Goal: Use online tool/utility: Utilize a website feature to perform a specific function

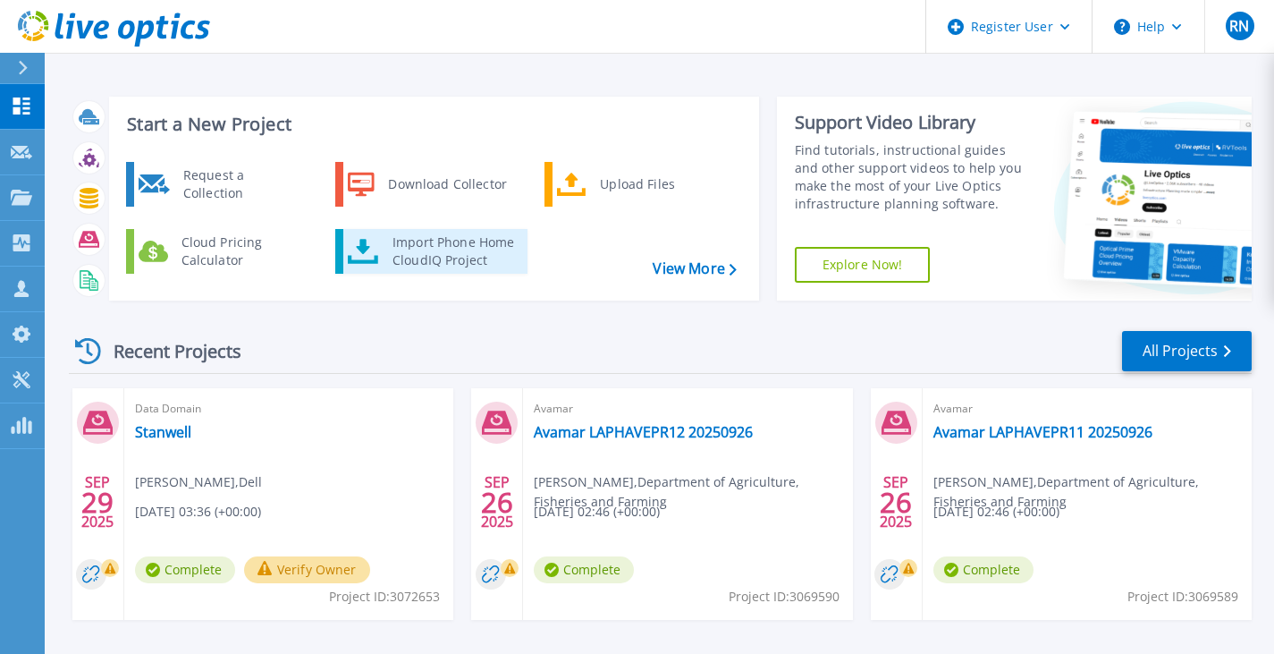
click at [409, 244] on div "Import Phone Home CloudIQ Project" at bounding box center [453, 251] width 139 height 36
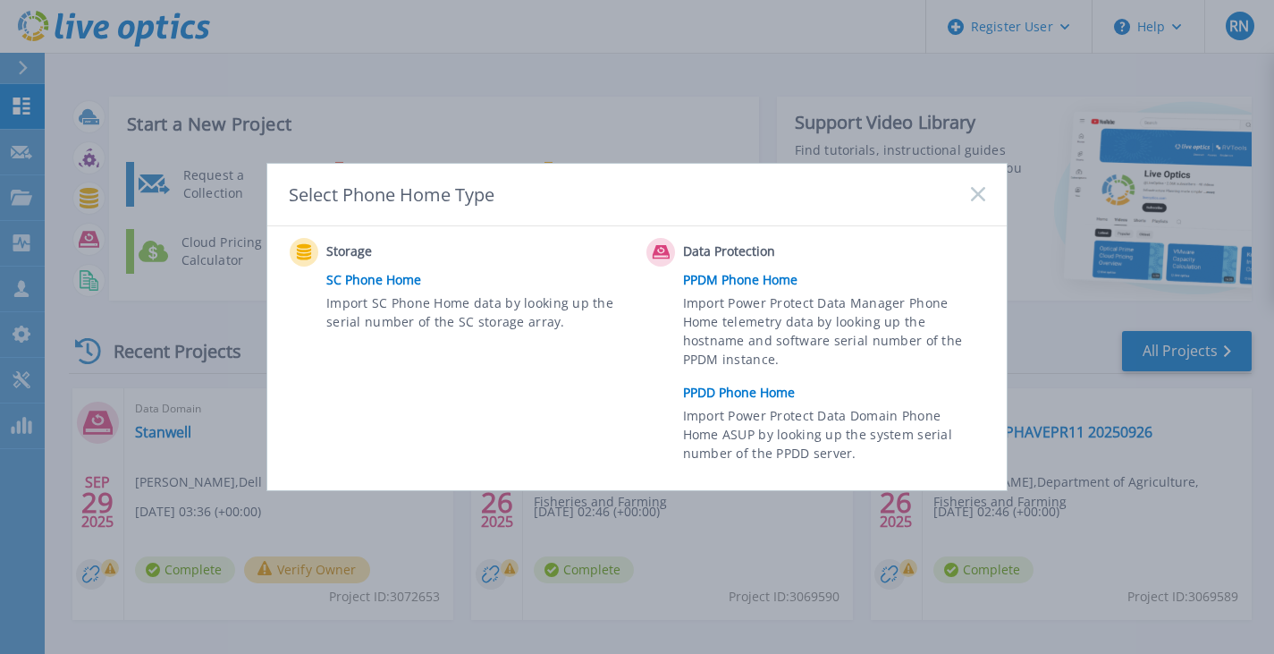
click at [786, 392] on link "PPDD Phone Home" at bounding box center [838, 392] width 311 height 27
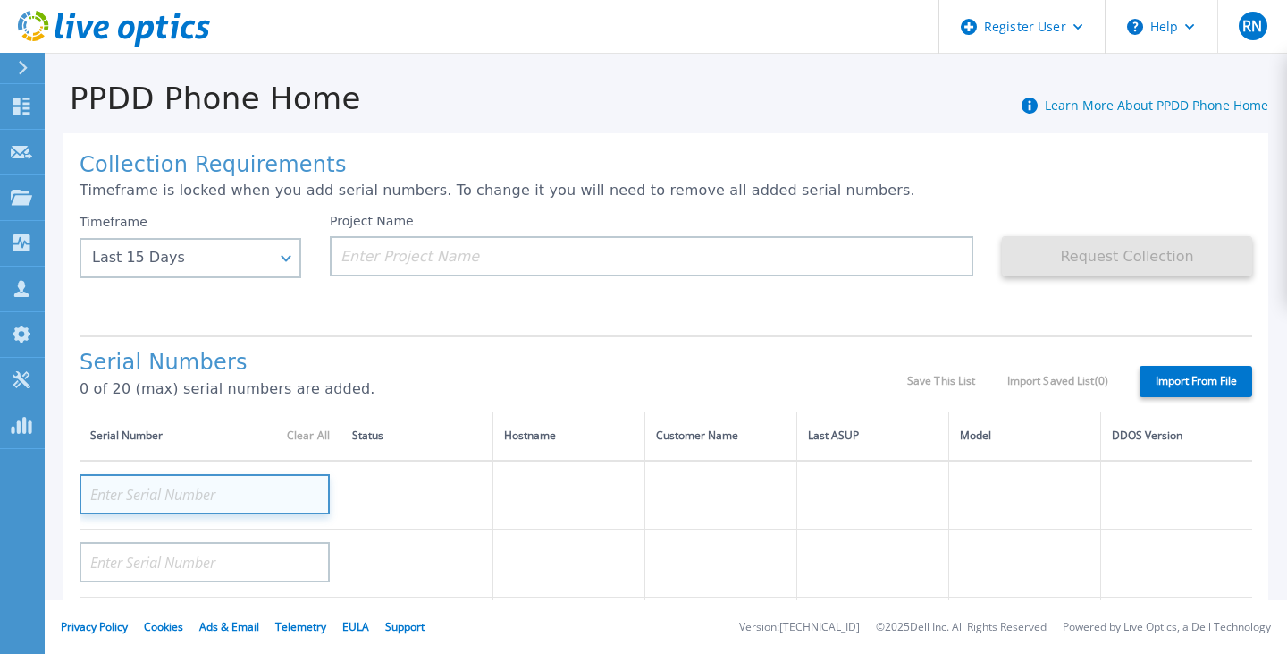
click at [254, 496] on input at bounding box center [205, 494] width 250 height 40
paste input "CKM01210405108"
type input "CKM01210405108"
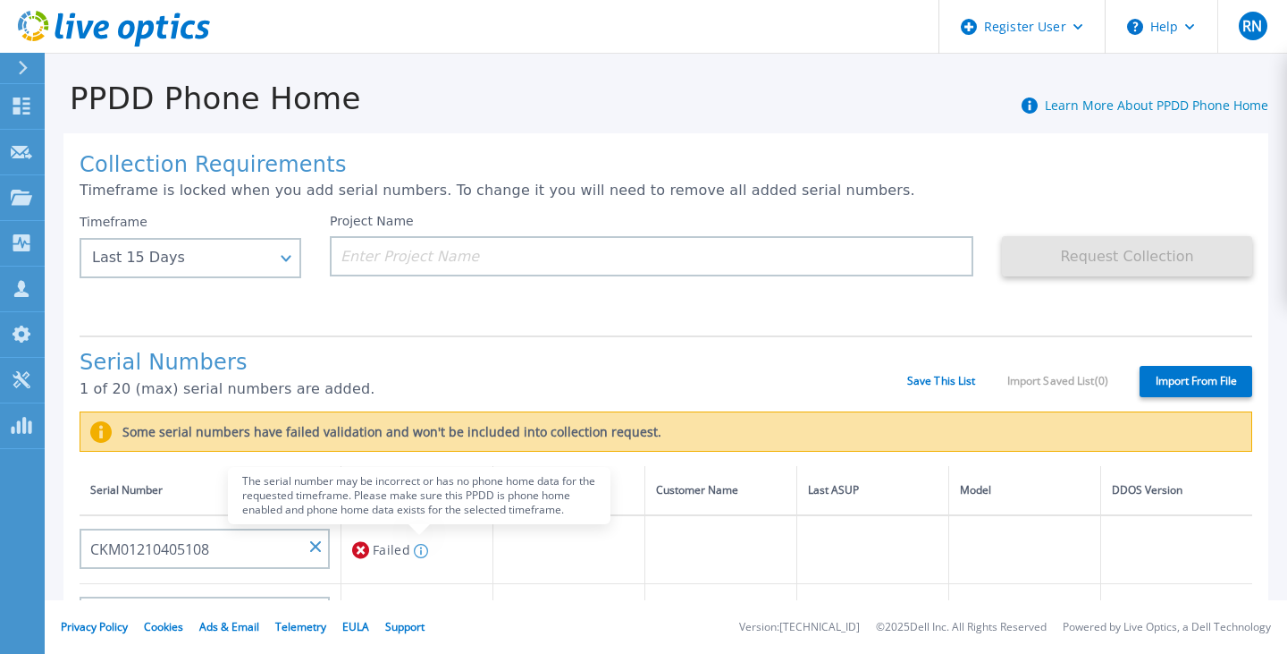
click at [414, 551] on circle at bounding box center [420, 550] width 13 height 13
